Goal: Information Seeking & Learning: Check status

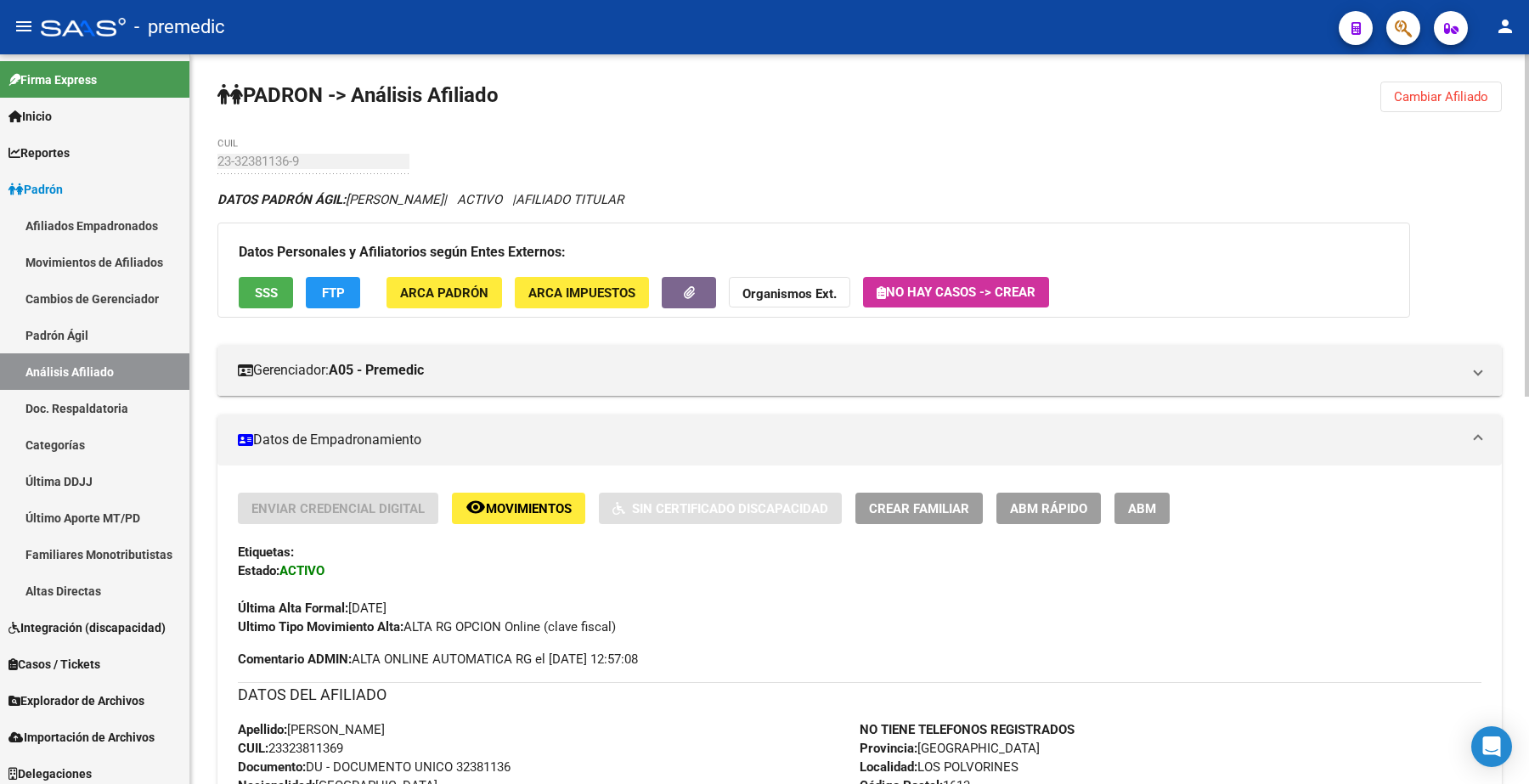
click at [1437, 108] on button "Cambiar Afiliado" at bounding box center [1441, 97] width 122 height 31
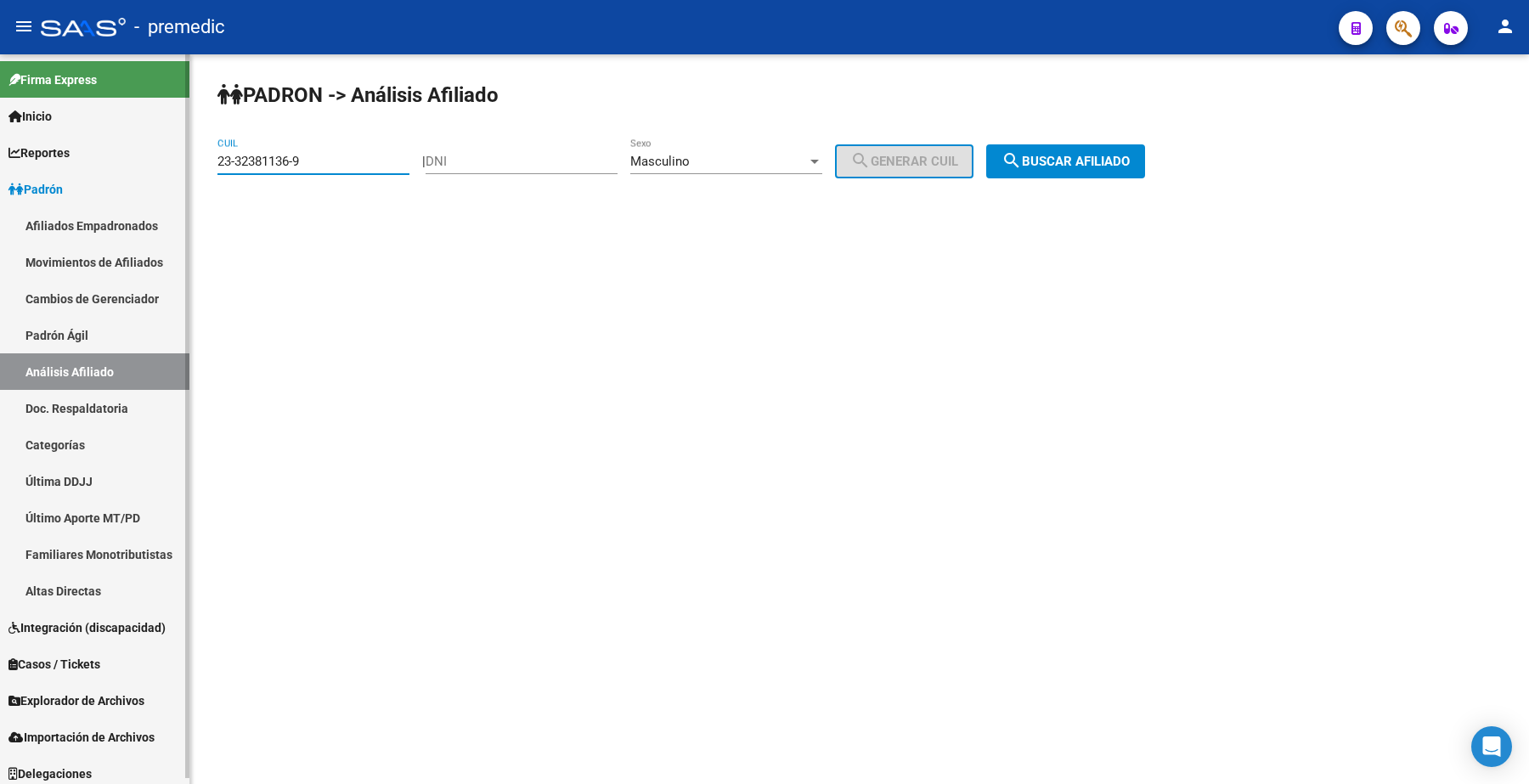
drag, startPoint x: 345, startPoint y: 155, endPoint x: 311, endPoint y: 167, distance: 36.1
click at [154, 167] on mat-sidenav-container "Firma Express Inicio Calendario SSS Instructivos Contacto OS Reportes Padrón Tr…" at bounding box center [764, 419] width 1529 height 730
paste input "0-26199662-7"
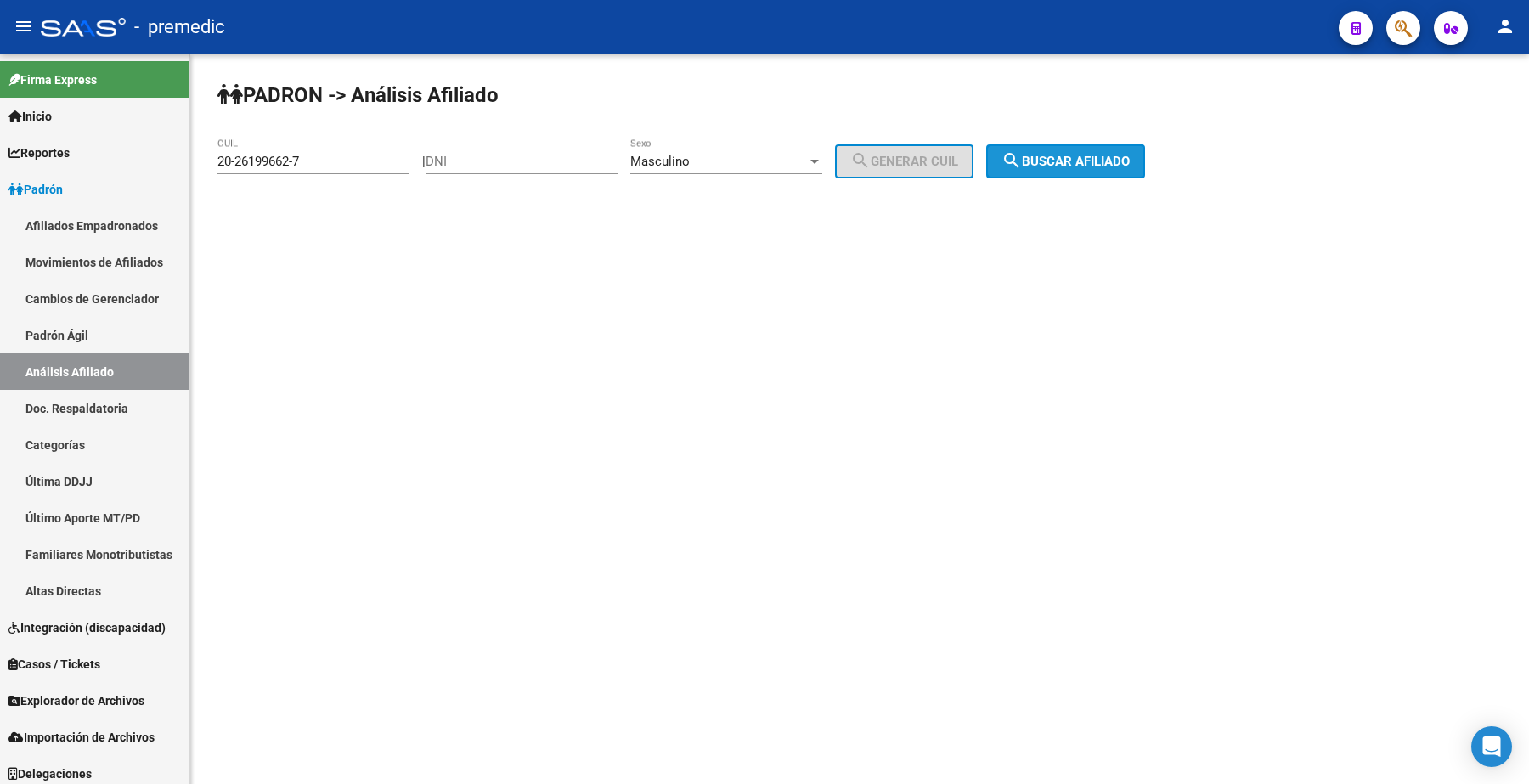
click at [1119, 156] on span "search Buscar afiliado" at bounding box center [1065, 162] width 128 height 15
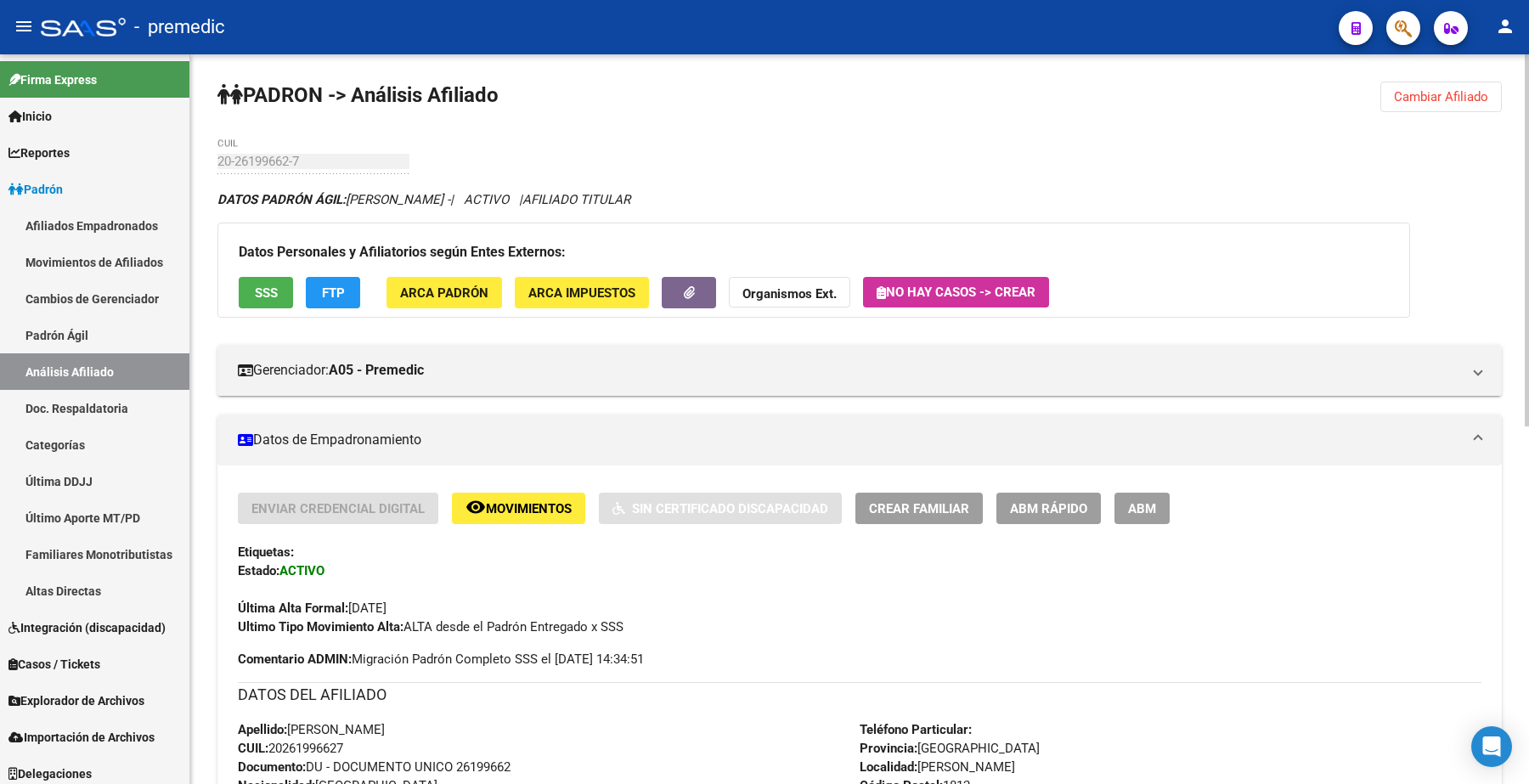
click at [1413, 99] on span "Cambiar Afiliado" at bounding box center [1441, 97] width 94 height 15
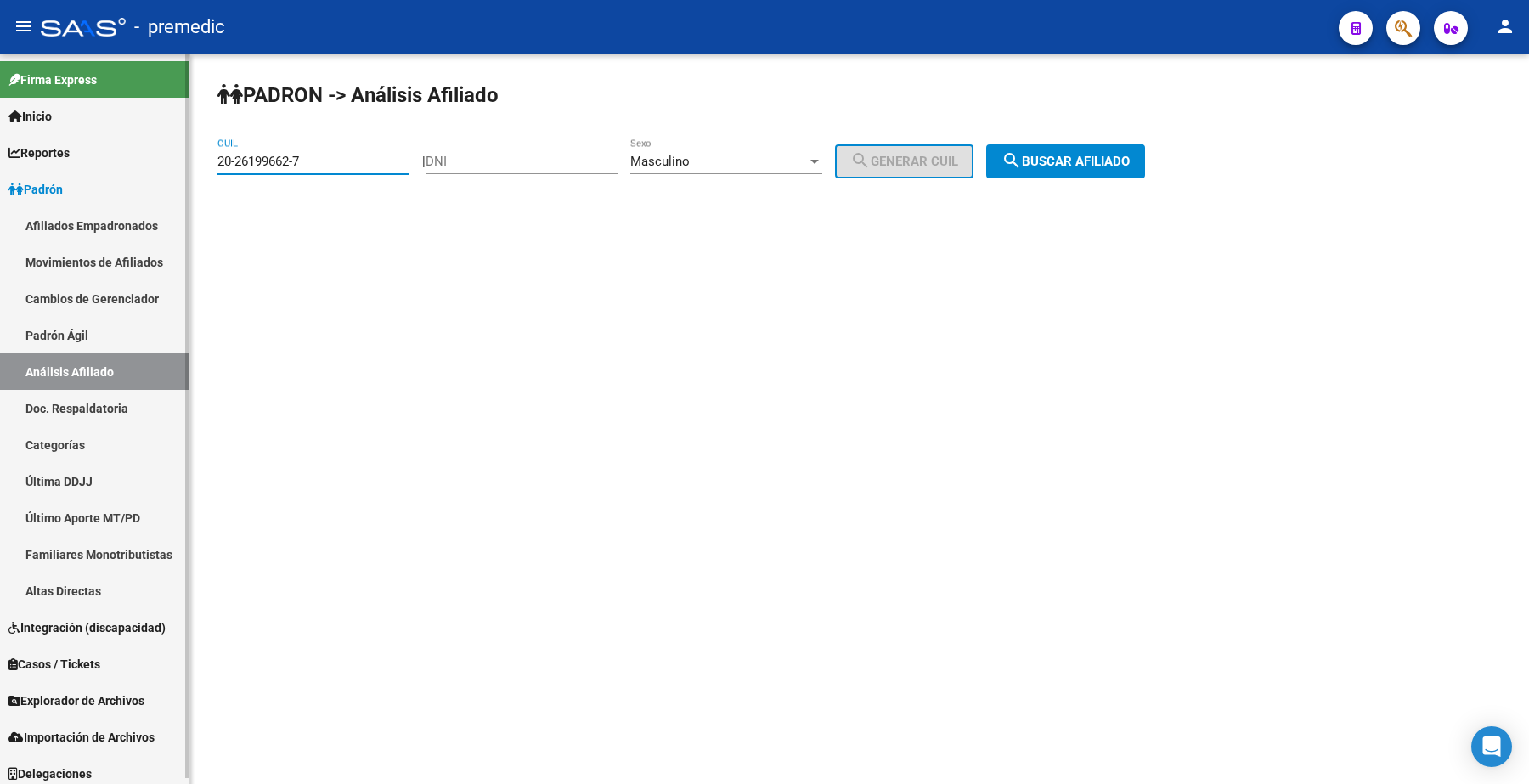
drag, startPoint x: 184, startPoint y: 167, endPoint x: 146, endPoint y: 197, distance: 48.4
click at [51, 160] on mat-sidenav-container "Firma Express Inicio Calendario SSS Instructivos Contacto OS Reportes Padrón Tr…" at bounding box center [764, 419] width 1529 height 730
paste input "7-43262483-5"
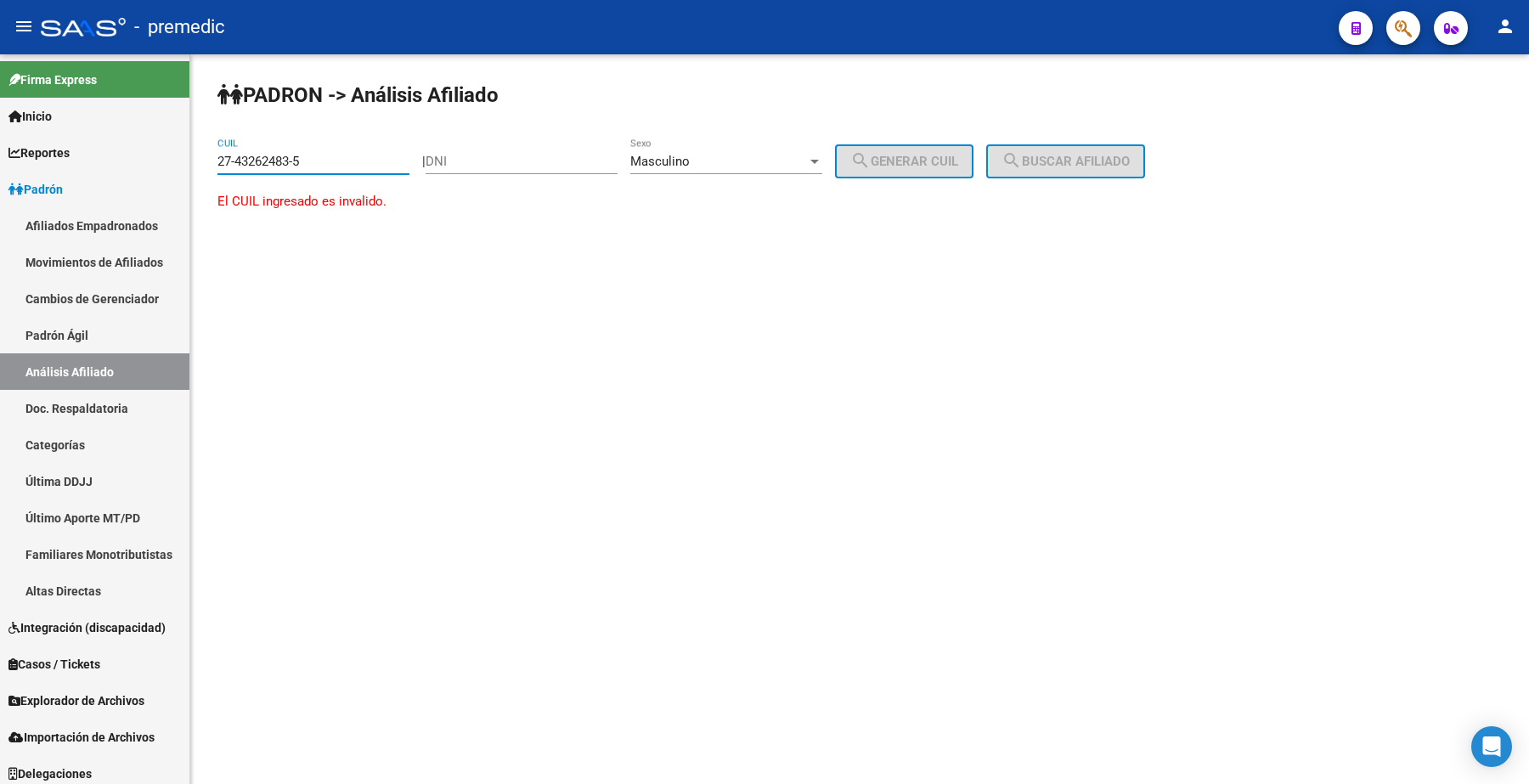
type input "27-43262483-5"
drag, startPoint x: 349, startPoint y: 167, endPoint x: 338, endPoint y: 167, distance: 11.0
click at [348, 167] on input "27-43262483-5" at bounding box center [314, 162] width 192 height 15
drag, startPoint x: 338, startPoint y: 167, endPoint x: 48, endPoint y: 168, distance: 290.0
click at [48, 168] on mat-sidenav-container "Firma Express Inicio Calendario SSS Instructivos Contacto OS Reportes Padrón Tr…" at bounding box center [764, 419] width 1529 height 730
